Goal: Transaction & Acquisition: Purchase product/service

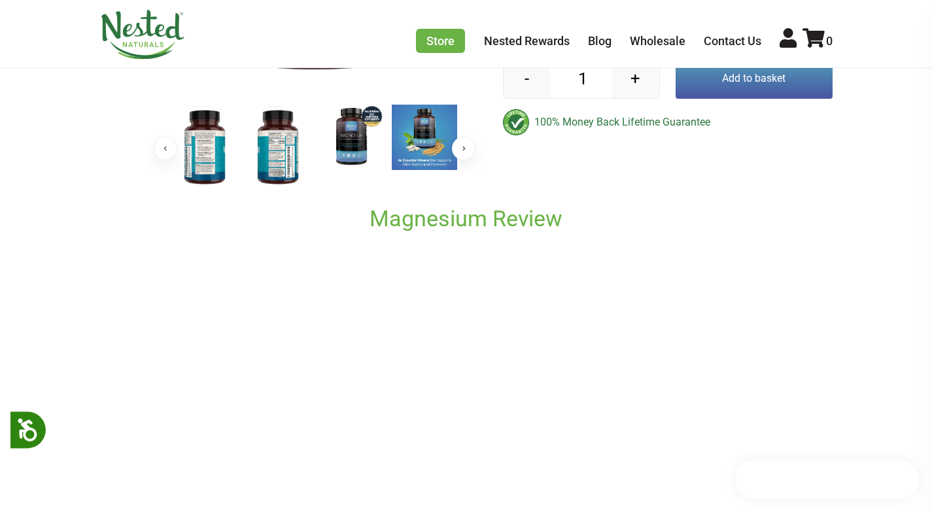
drag, startPoint x: 600, startPoint y: 101, endPoint x: 633, endPoint y: 93, distance: 33.8
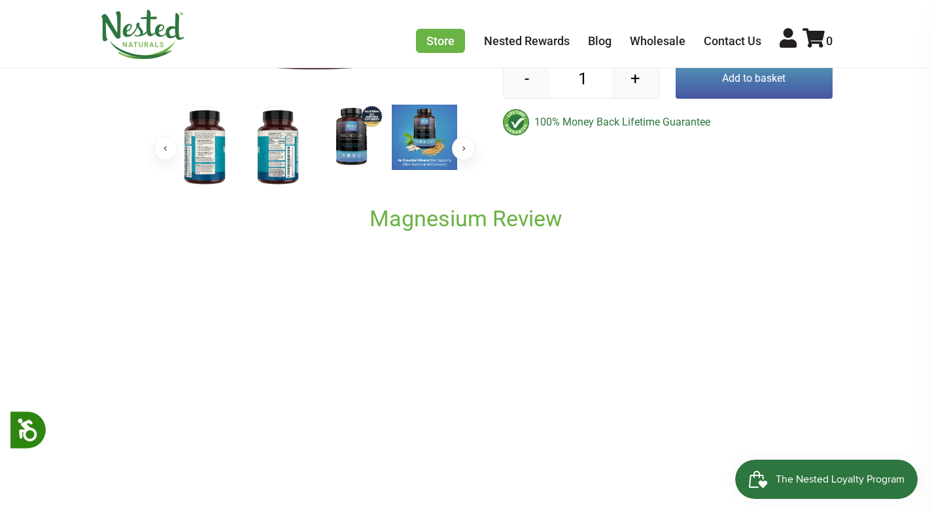
click at [633, 93] on button "+" at bounding box center [635, 78] width 46 height 39
type input "5"
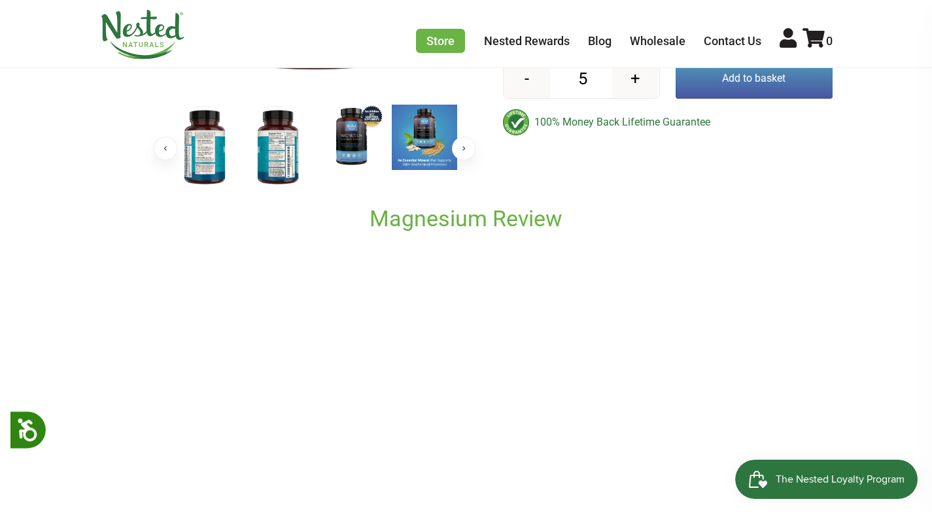
click at [735, 82] on button "Add to basket" at bounding box center [754, 78] width 157 height 41
